Goal: Task Accomplishment & Management: Use online tool/utility

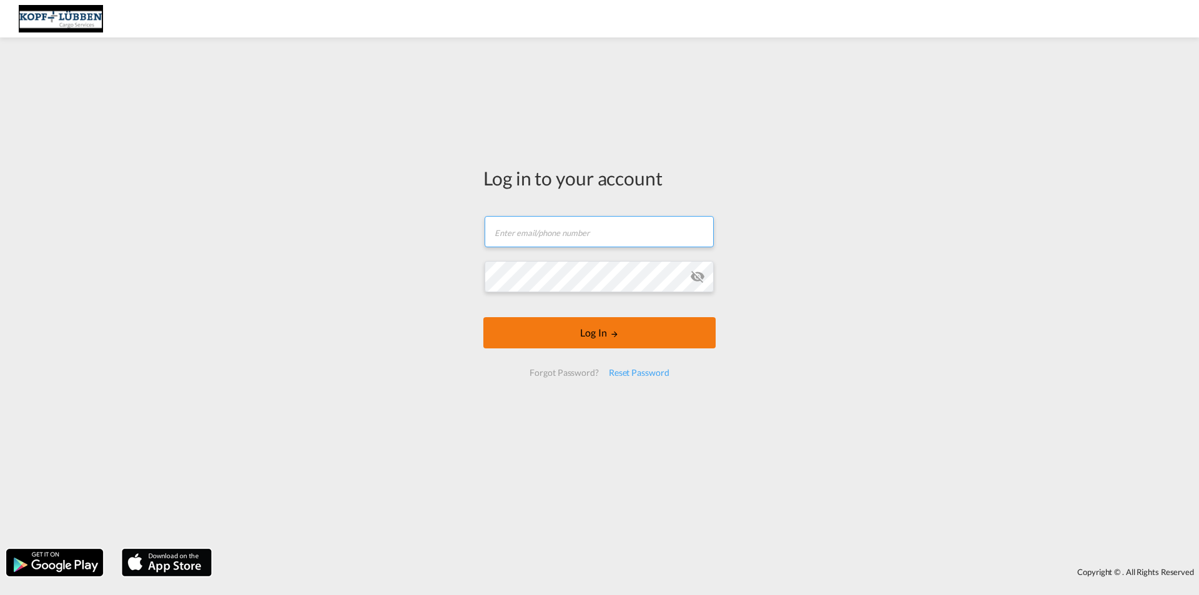
type input "[EMAIL_ADDRESS][PERSON_NAME][DOMAIN_NAME]"
click at [589, 340] on button "Log In" at bounding box center [599, 332] width 232 height 31
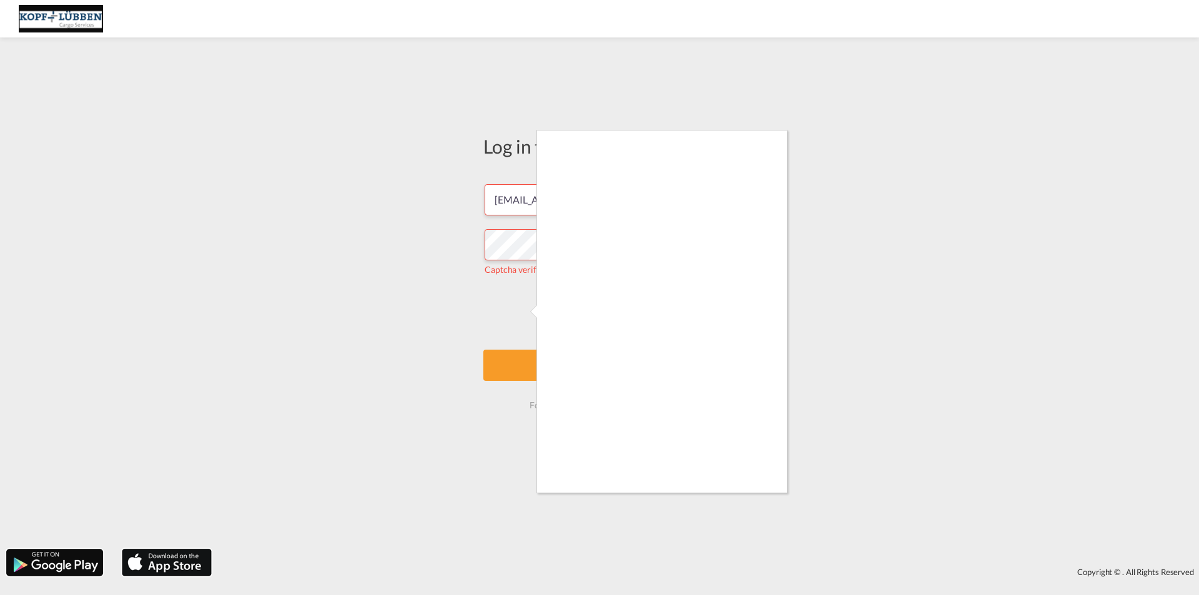
click at [535, 354] on div at bounding box center [599, 297] width 1199 height 595
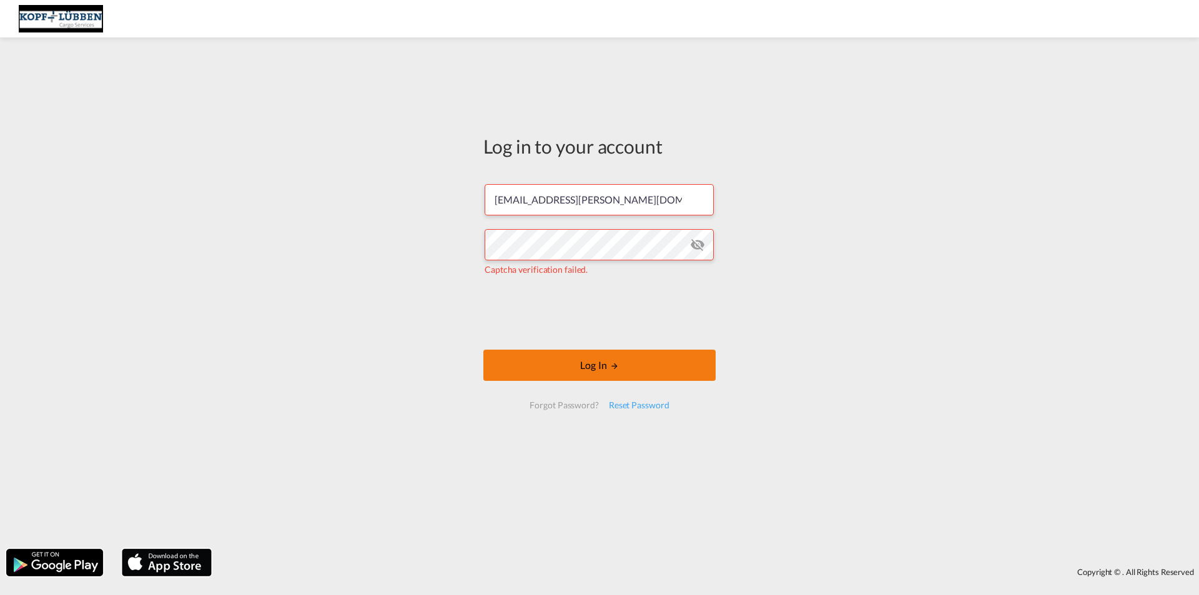
click at [574, 370] on button "Log In" at bounding box center [599, 365] width 232 height 31
